Goal: Obtain resource: Download file/media

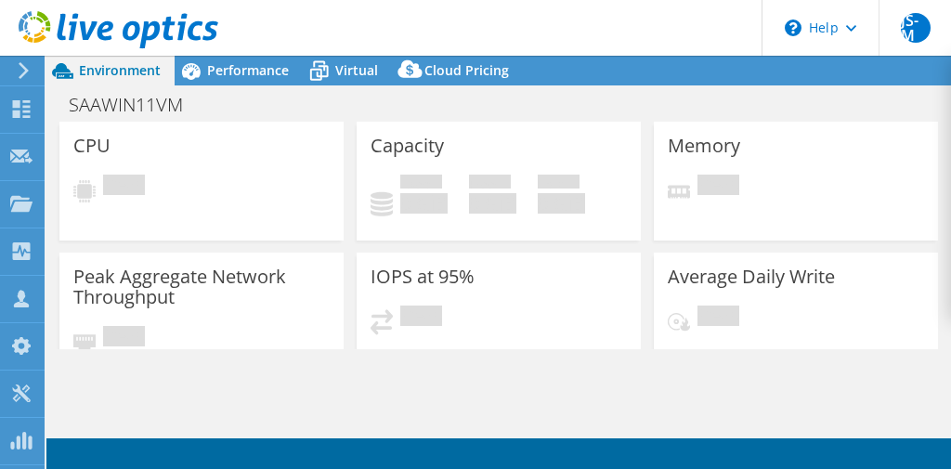
select select "USD"
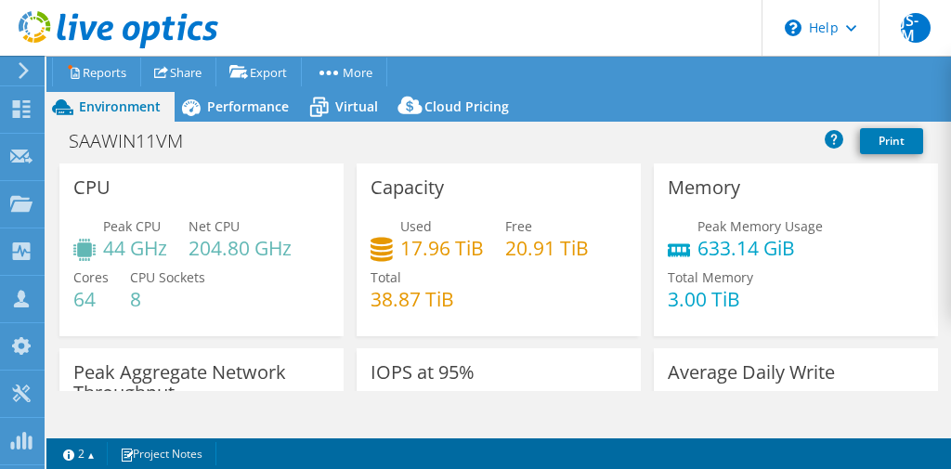
click at [556, 169] on div "Capacity Used 17.96 TiB Free 20.91 TiB Total 38.87 TiB" at bounding box center [499, 249] width 284 height 173
click at [120, 68] on link "Reports" at bounding box center [96, 72] width 89 height 29
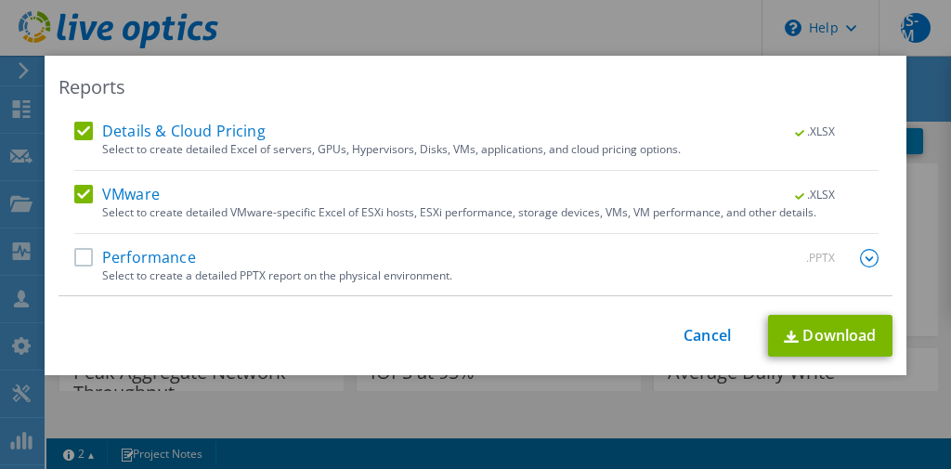
scroll to position [33, 0]
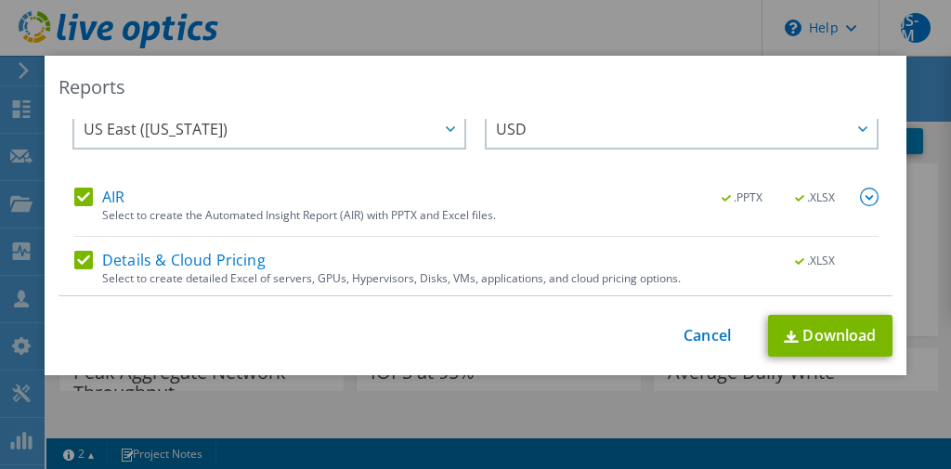
click at [86, 188] on label "AIR" at bounding box center [99, 197] width 50 height 19
click at [0, 0] on input "AIR" at bounding box center [0, 0] width 0 height 0
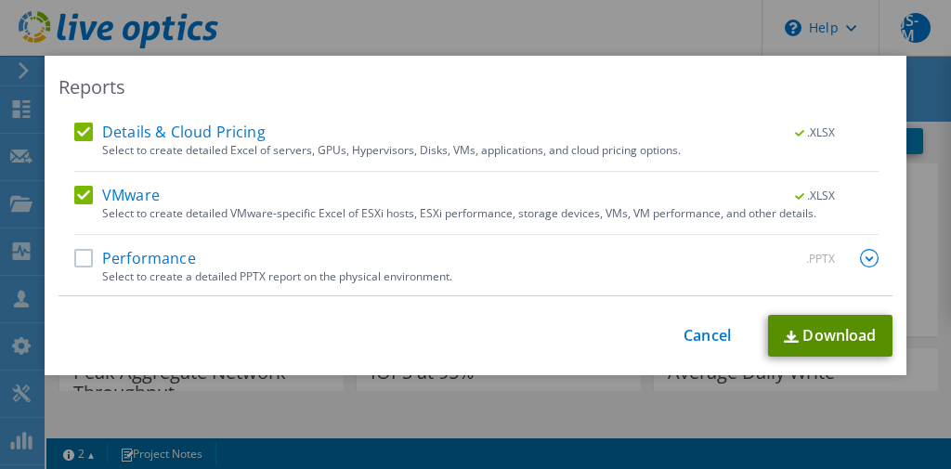
click at [818, 341] on link "Download" at bounding box center [830, 336] width 124 height 42
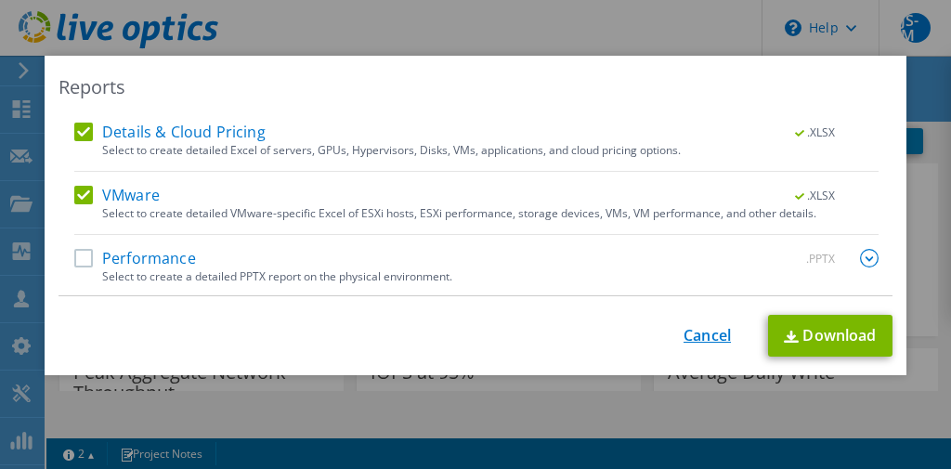
click at [701, 333] on link "Cancel" at bounding box center [707, 336] width 47 height 18
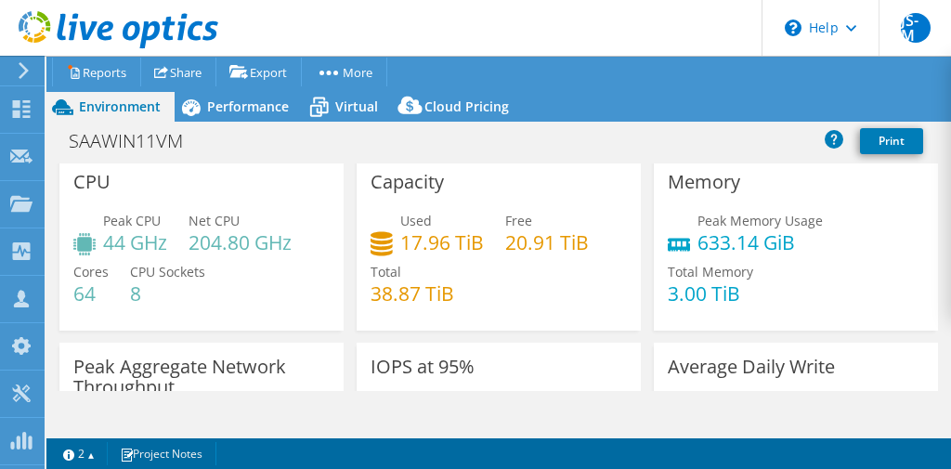
scroll to position [0, 0]
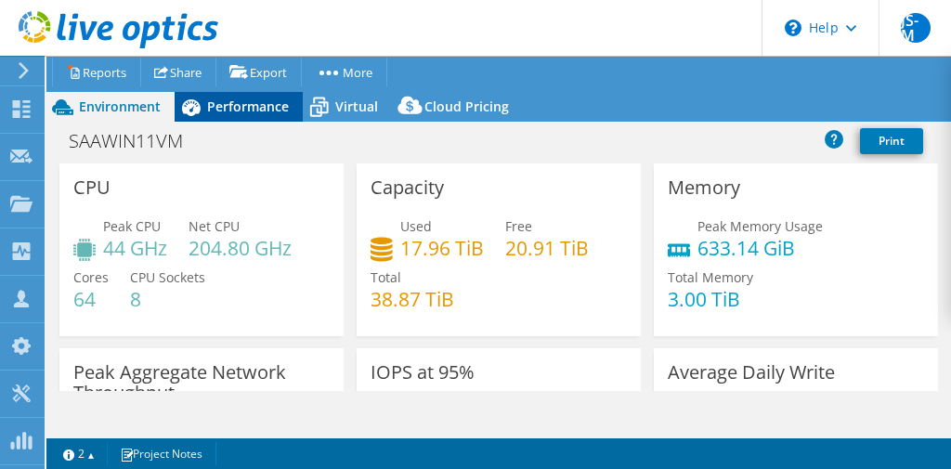
click at [268, 120] on div "Performance" at bounding box center [239, 107] width 128 height 30
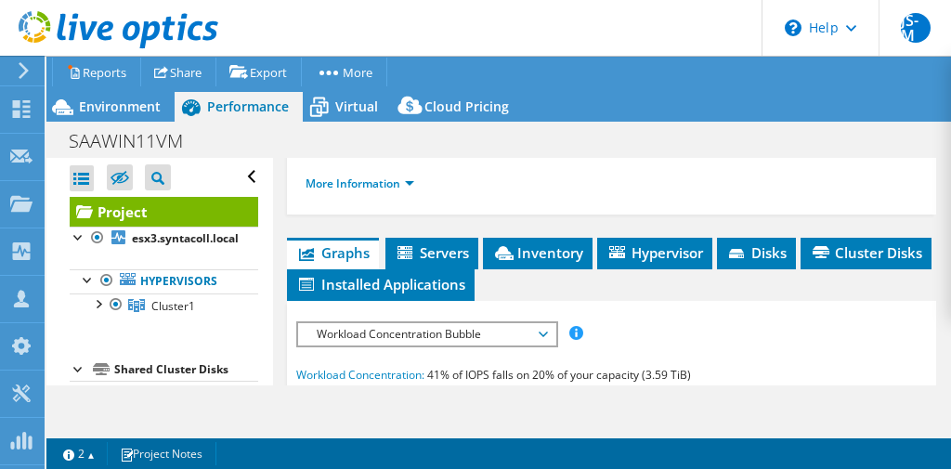
scroll to position [427, 0]
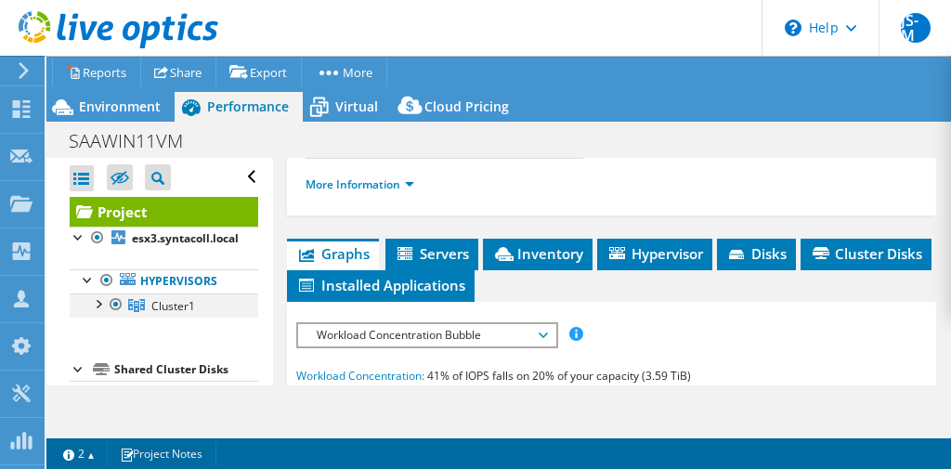
click at [100, 303] on div at bounding box center [97, 303] width 19 height 19
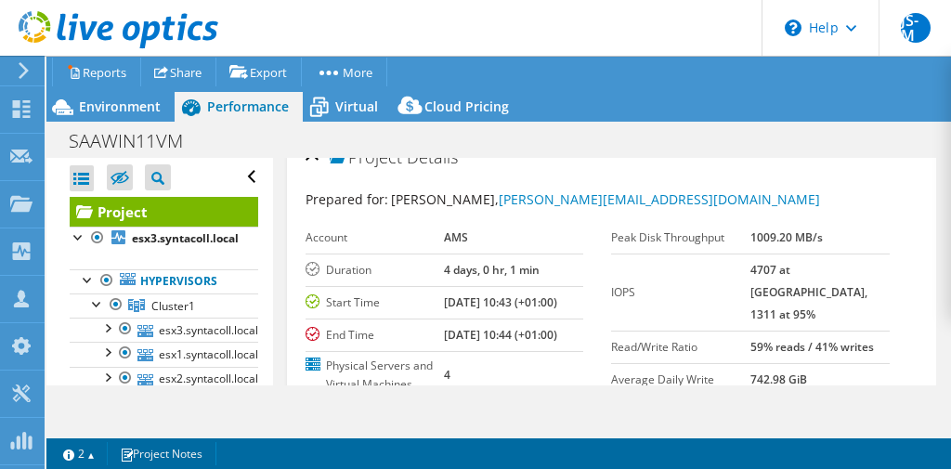
scroll to position [0, 0]
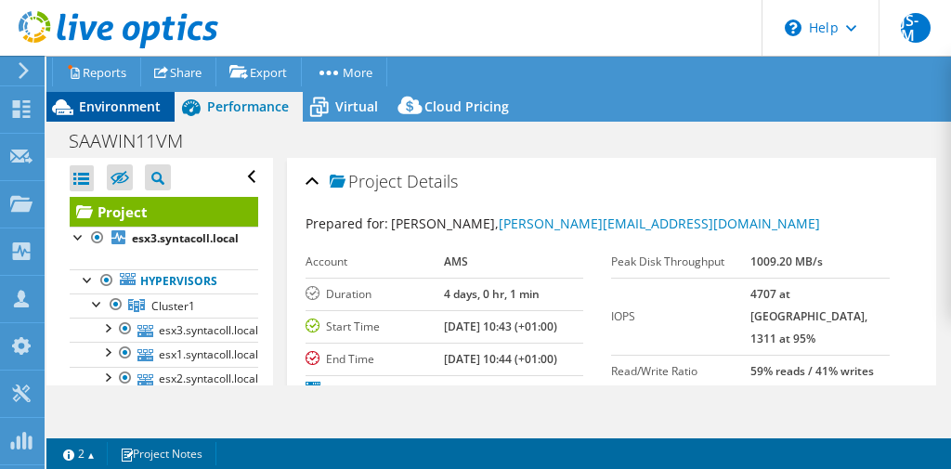
click at [131, 115] on div "Environment" at bounding box center [110, 107] width 128 height 30
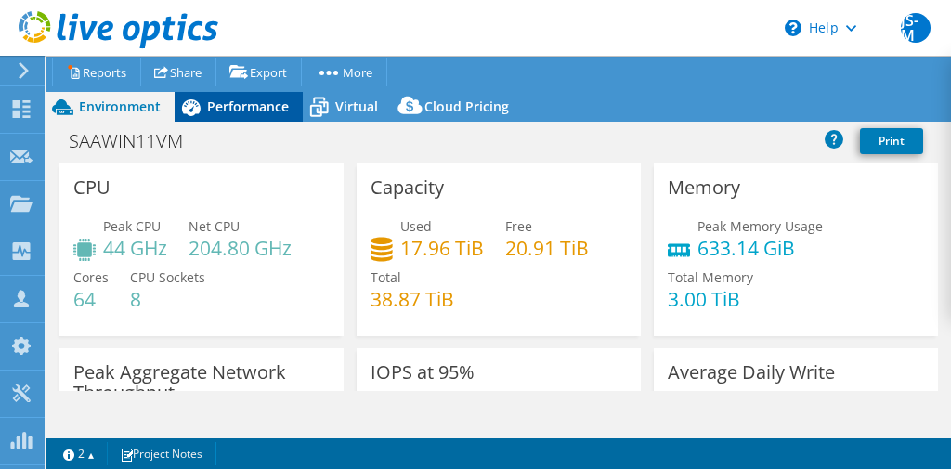
click at [223, 113] on span "Performance" at bounding box center [248, 107] width 82 height 18
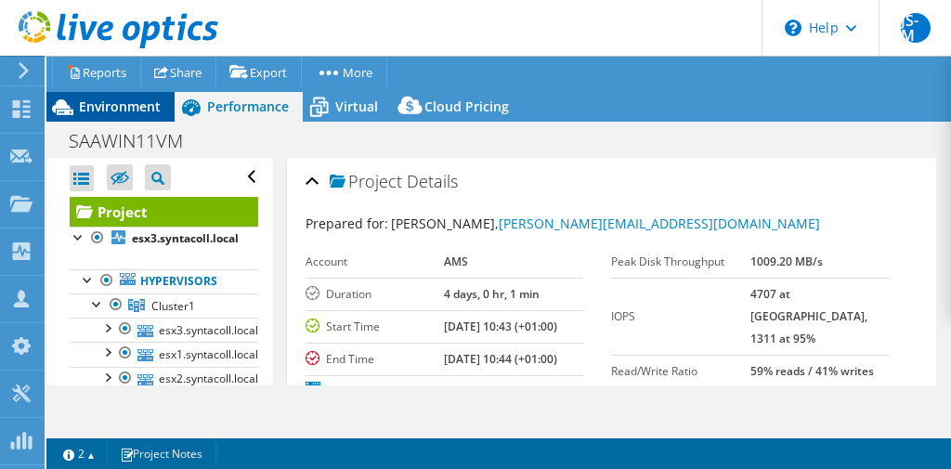
click at [137, 112] on span "Environment" at bounding box center [120, 107] width 82 height 18
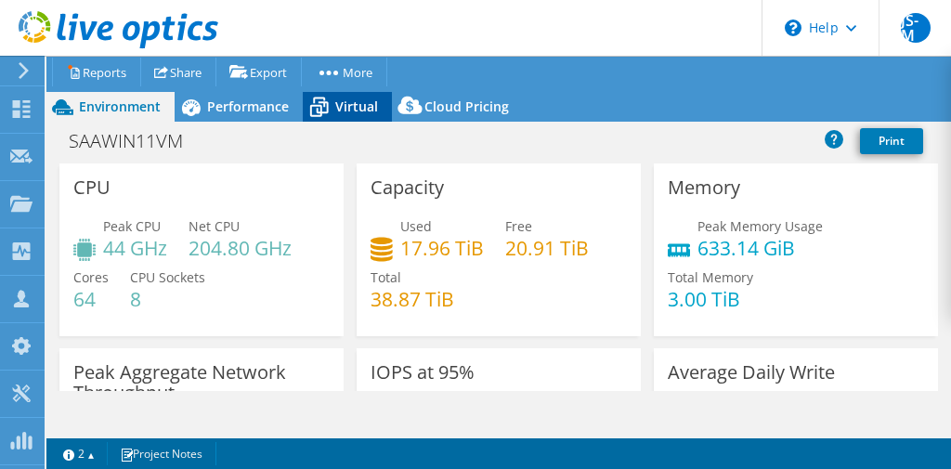
click at [352, 98] on span "Virtual" at bounding box center [356, 107] width 43 height 18
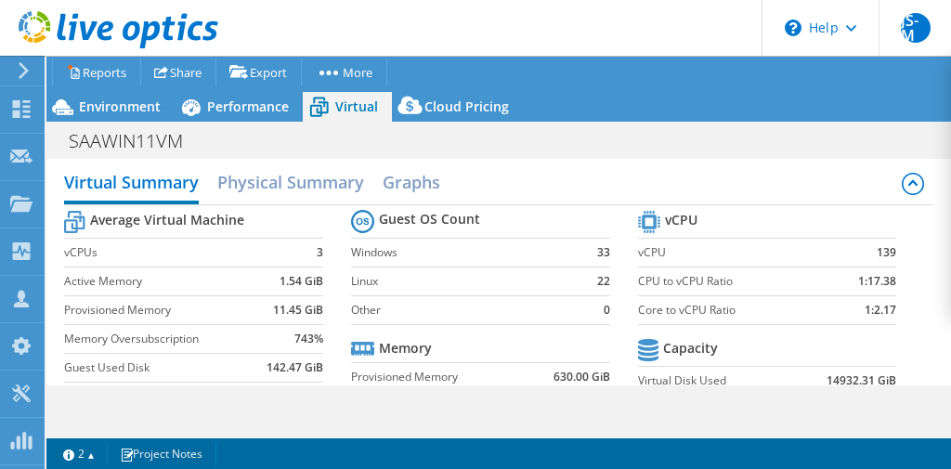
scroll to position [8, 0]
click at [120, 111] on span "Environment" at bounding box center [120, 107] width 82 height 18
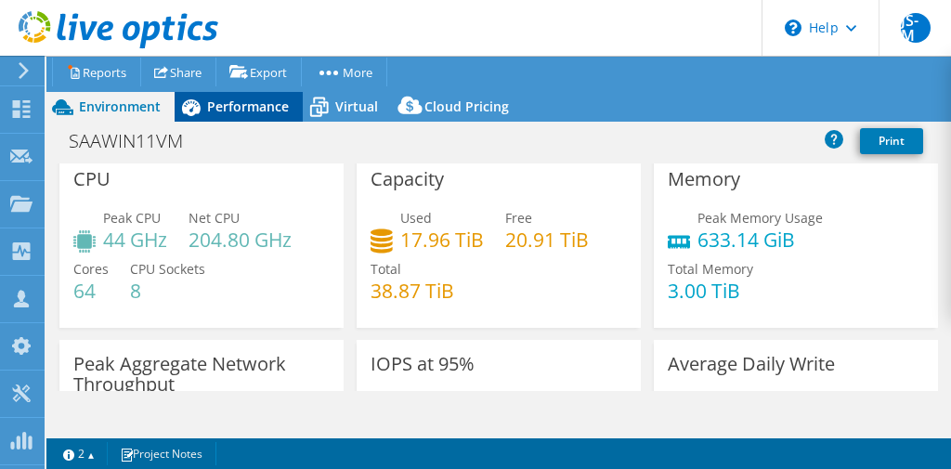
click at [241, 108] on span "Performance" at bounding box center [248, 107] width 82 height 18
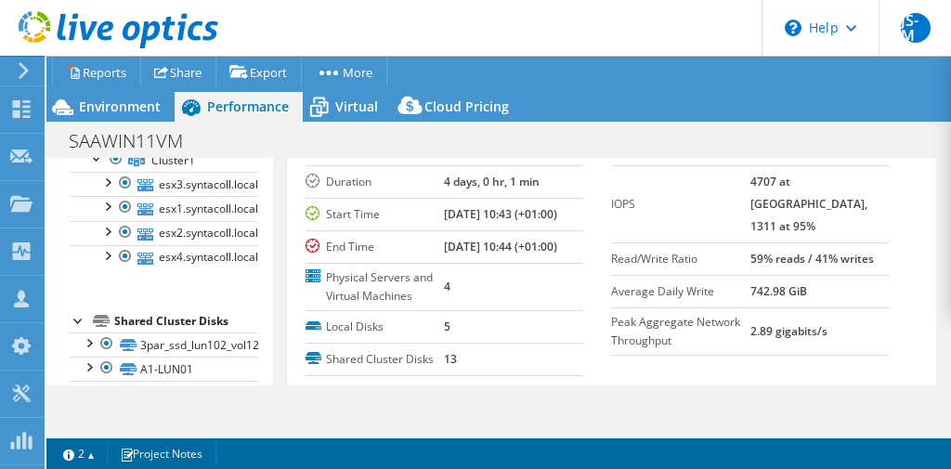
scroll to position [126, 0]
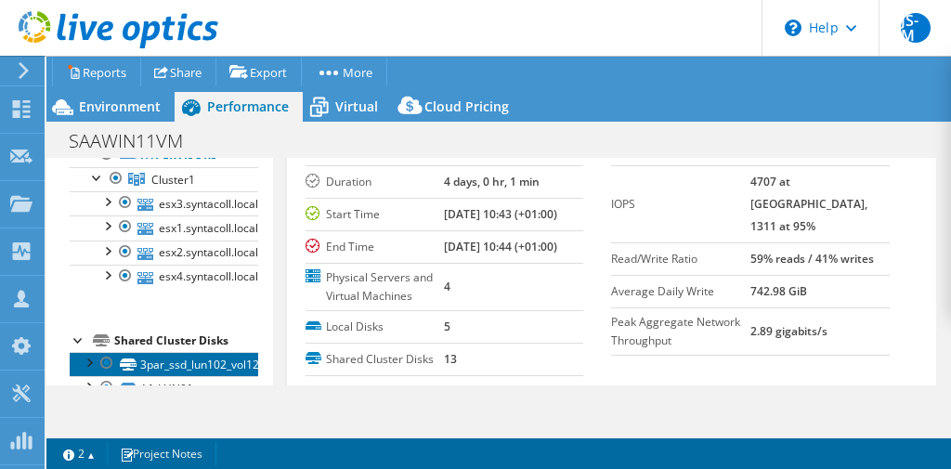
click at [189, 353] on link "3par_ssd_lun102_vol12" at bounding box center [164, 364] width 189 height 24
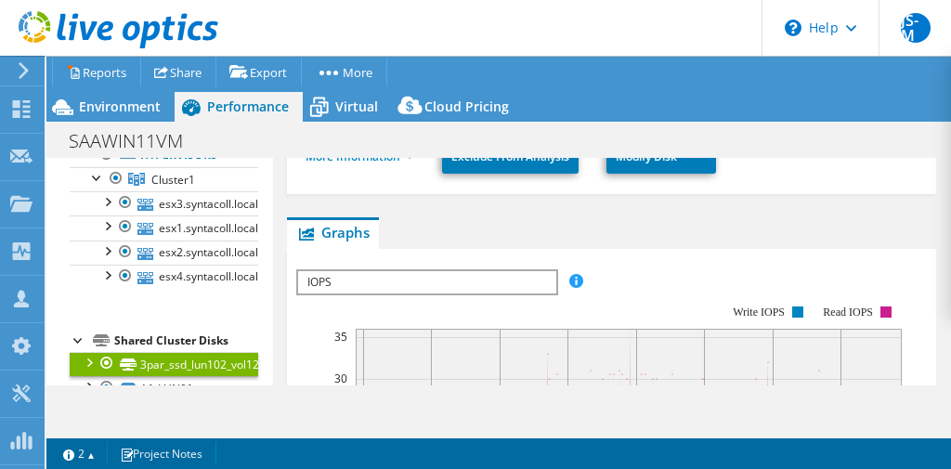
scroll to position [196, 0]
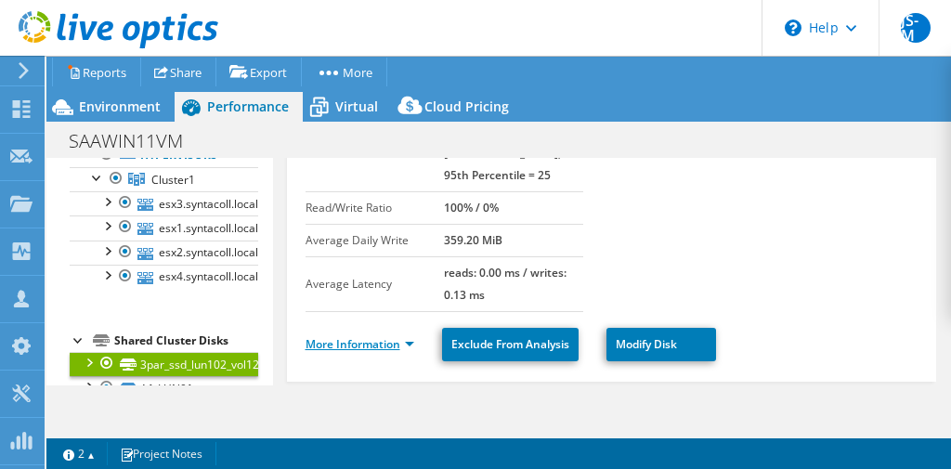
click at [374, 336] on link "More Information" at bounding box center [360, 344] width 109 height 16
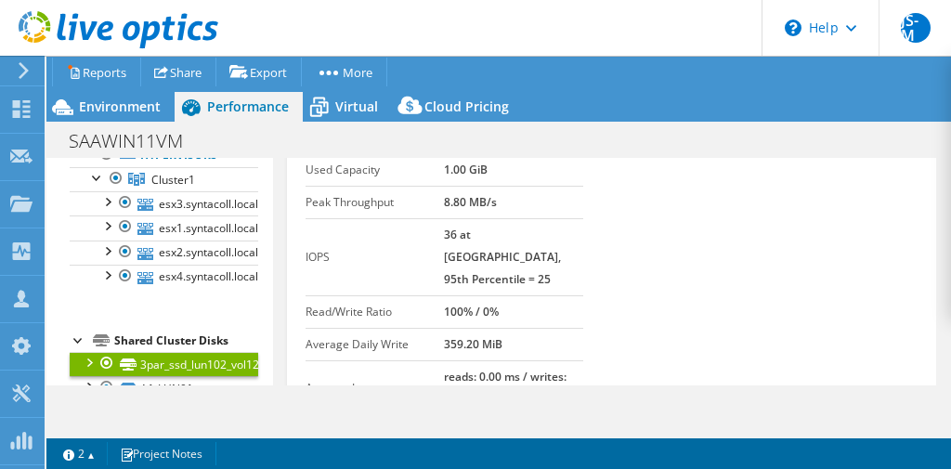
scroll to position [0, 0]
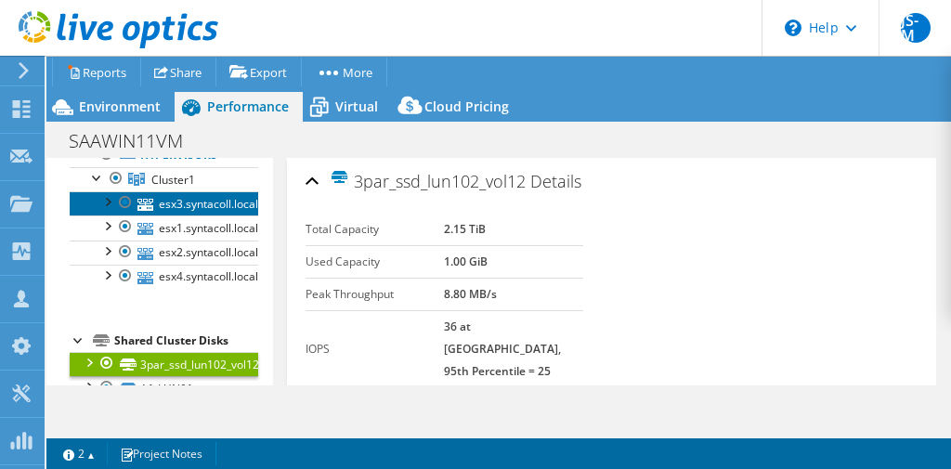
click at [178, 206] on link "esx3.syntacoll.local" at bounding box center [164, 203] width 189 height 24
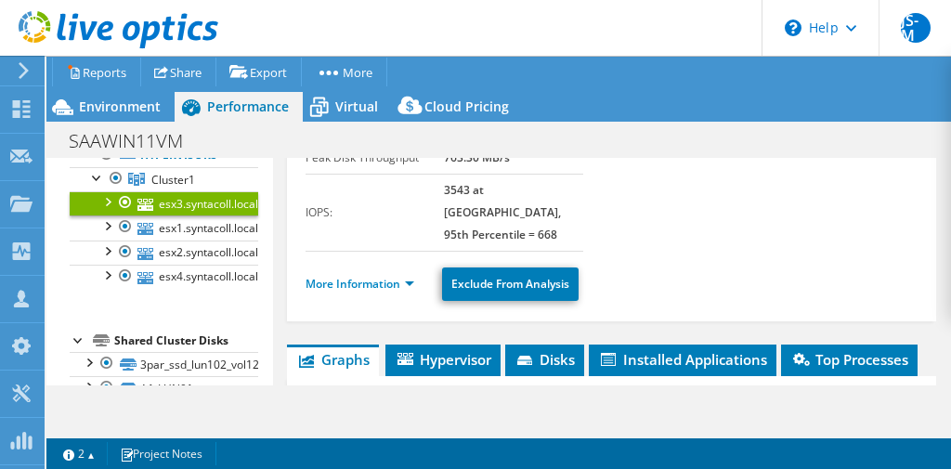
scroll to position [261, 0]
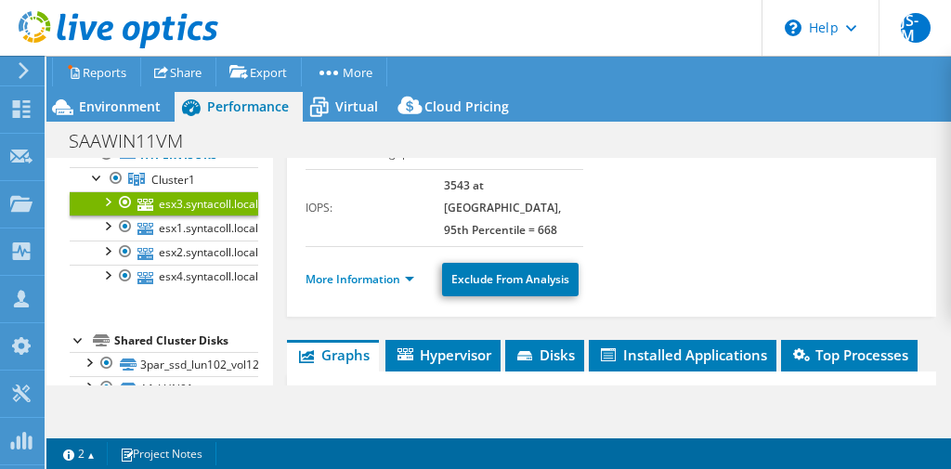
click at [355, 269] on li "More Information" at bounding box center [366, 279] width 120 height 20
click at [364, 271] on link "More Information" at bounding box center [360, 279] width 109 height 16
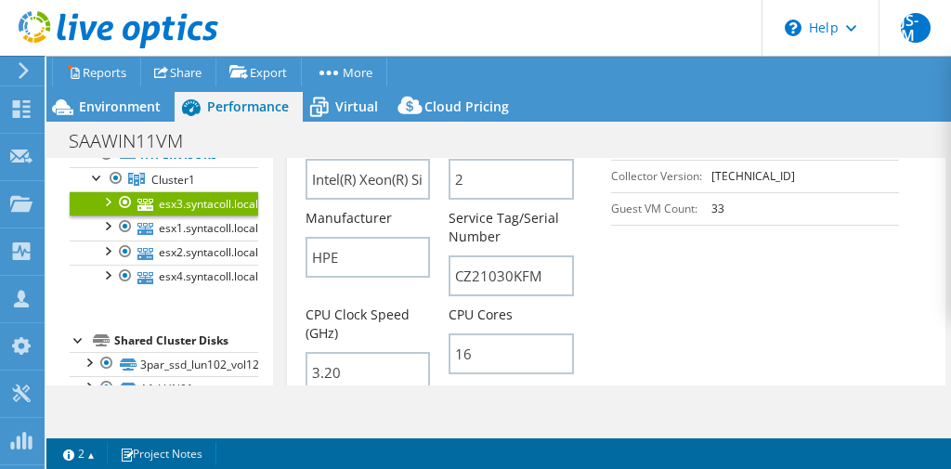
scroll to position [576, 0]
drag, startPoint x: 538, startPoint y: 244, endPoint x: 451, endPoint y: 239, distance: 87.5
click at [451, 256] on input "CZ21030KFM" at bounding box center [511, 276] width 125 height 41
